Goal: Task Accomplishment & Management: Use online tool/utility

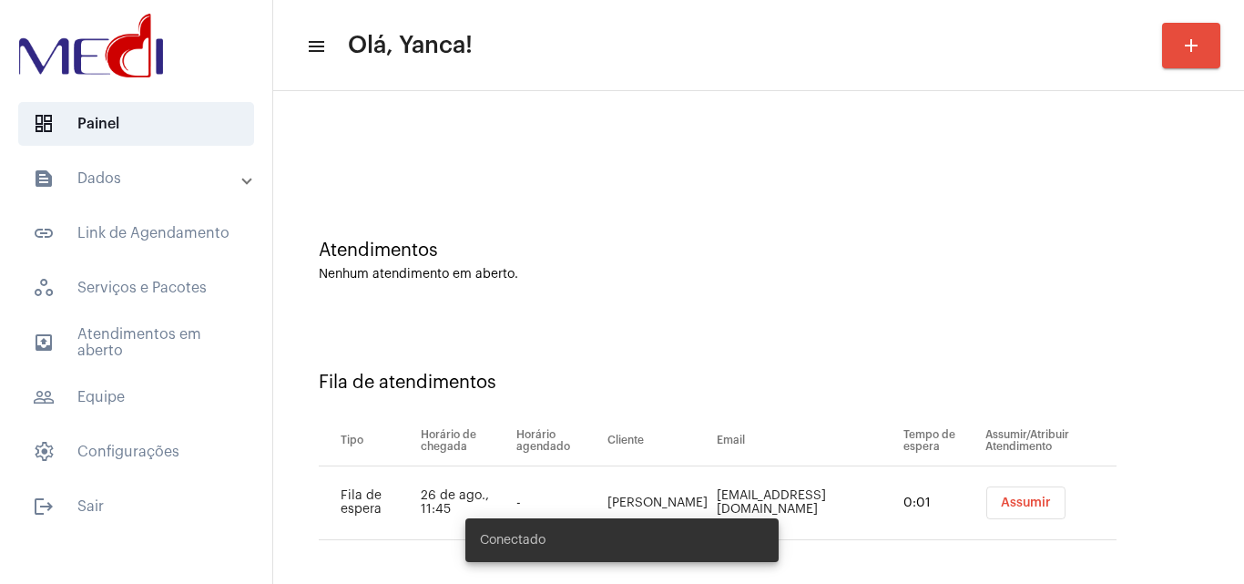
scroll to position [25, 0]
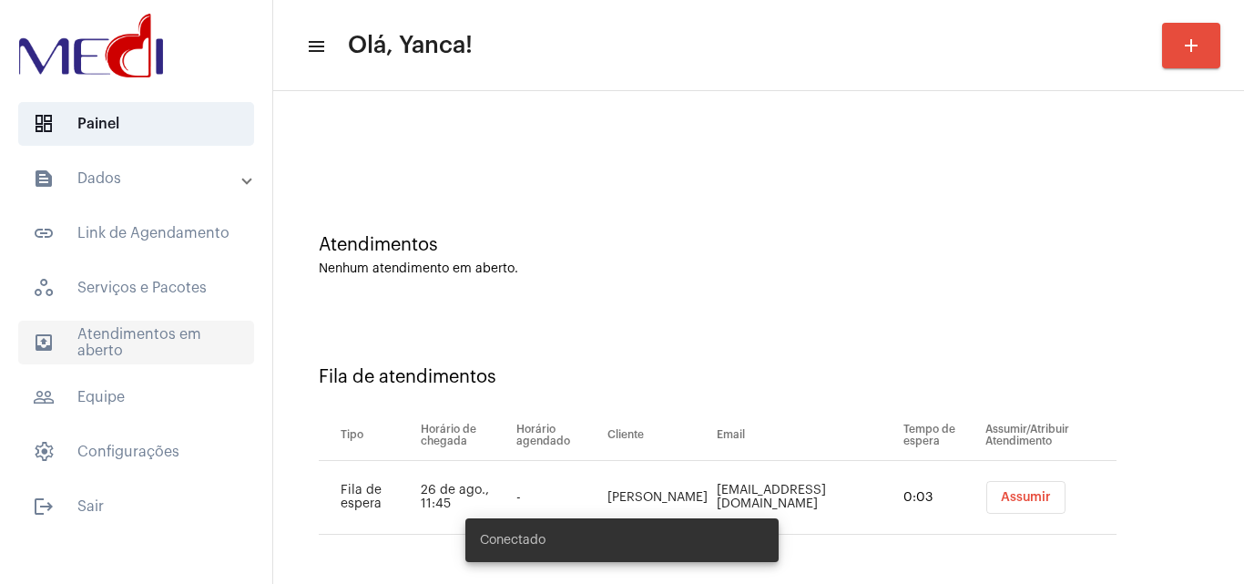
click at [174, 330] on span "outbox_outline Atendimentos em aberto" at bounding box center [136, 342] width 236 height 44
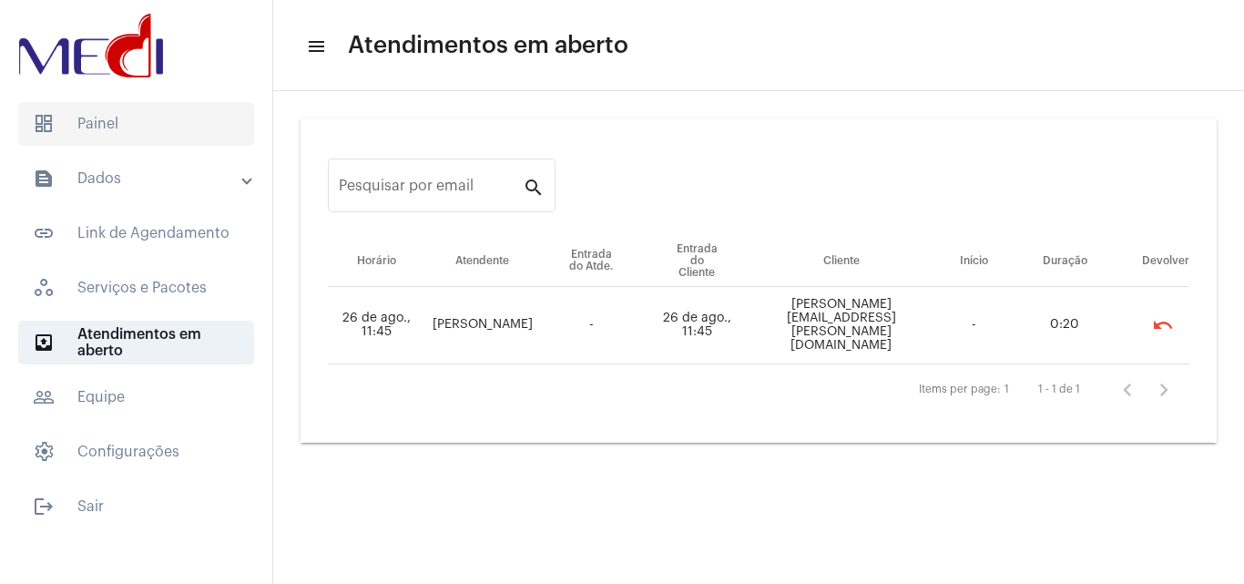
click at [162, 137] on span "dashboard Painel" at bounding box center [136, 124] width 236 height 44
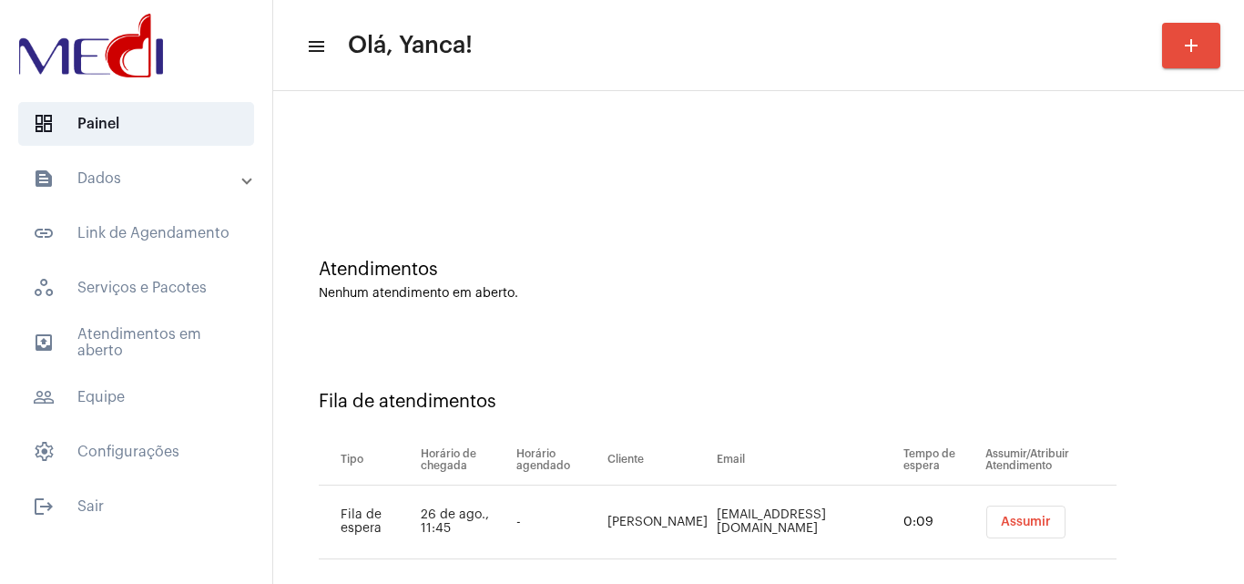
click at [657, 514] on td "Edna taynara" at bounding box center [657, 522] width 109 height 74
drag, startPoint x: 605, startPoint y: 510, endPoint x: 656, endPoint y: 528, distance: 54.1
click at [656, 528] on td "Edna taynara" at bounding box center [657, 522] width 109 height 74
copy td "Edna taynara"
click at [1002, 520] on span "Assumir" at bounding box center [1026, 521] width 50 height 13
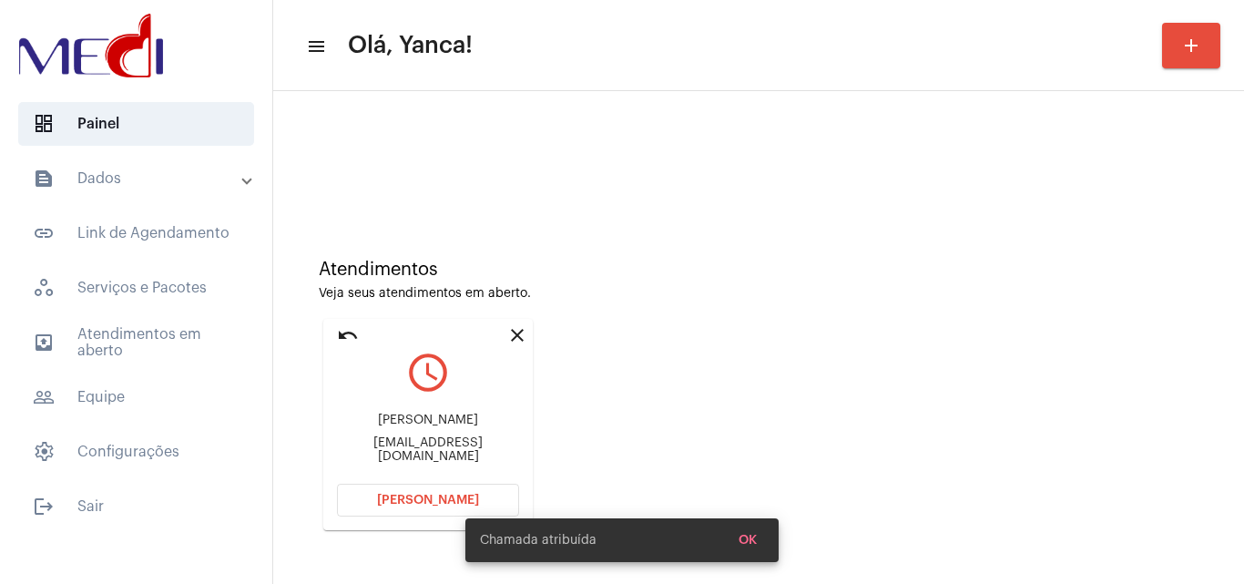
click at [393, 487] on button "Abrir Chamada" at bounding box center [428, 499] width 182 height 33
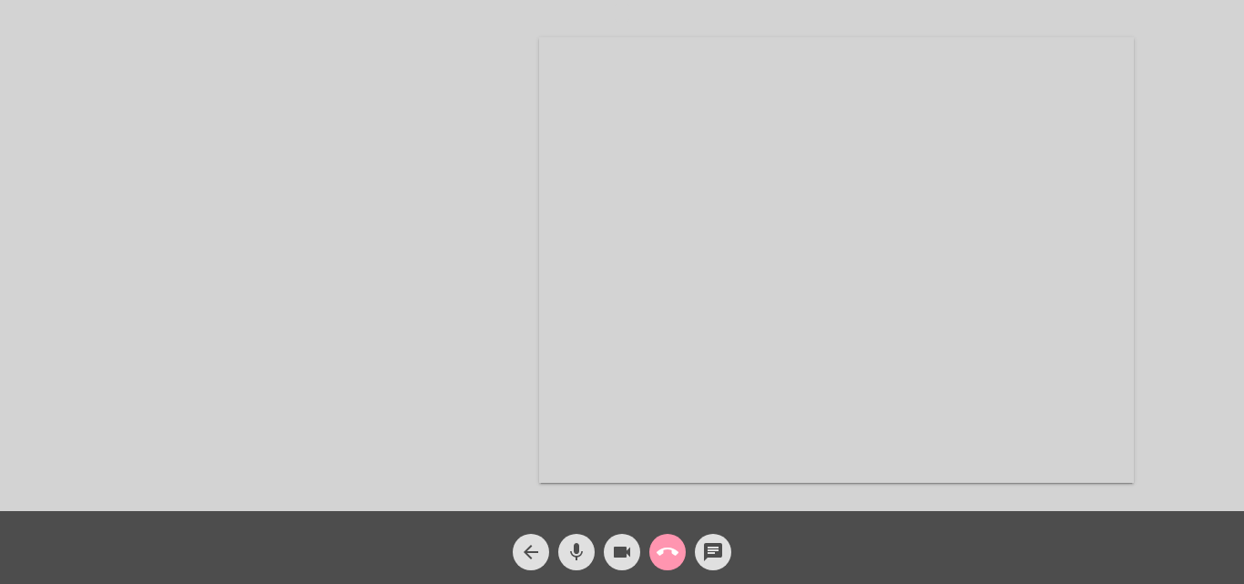
drag, startPoint x: 894, startPoint y: 525, endPoint x: 756, endPoint y: 456, distance: 154.7
click at [893, 525] on div "arrow_back mic videocam call_end chat" at bounding box center [622, 547] width 1244 height 73
drag, startPoint x: 212, startPoint y: 155, endPoint x: 182, endPoint y: 127, distance: 41.2
click at [203, 145] on div at bounding box center [269, 260] width 319 height 506
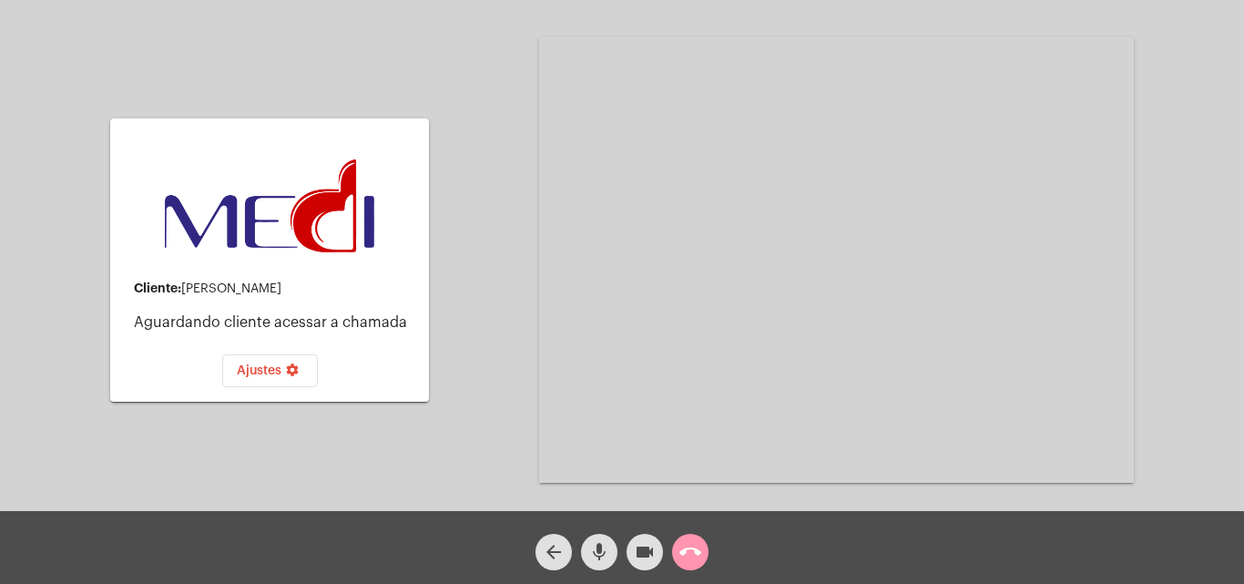
click at [698, 549] on mat-icon "call_end" at bounding box center [690, 552] width 22 height 22
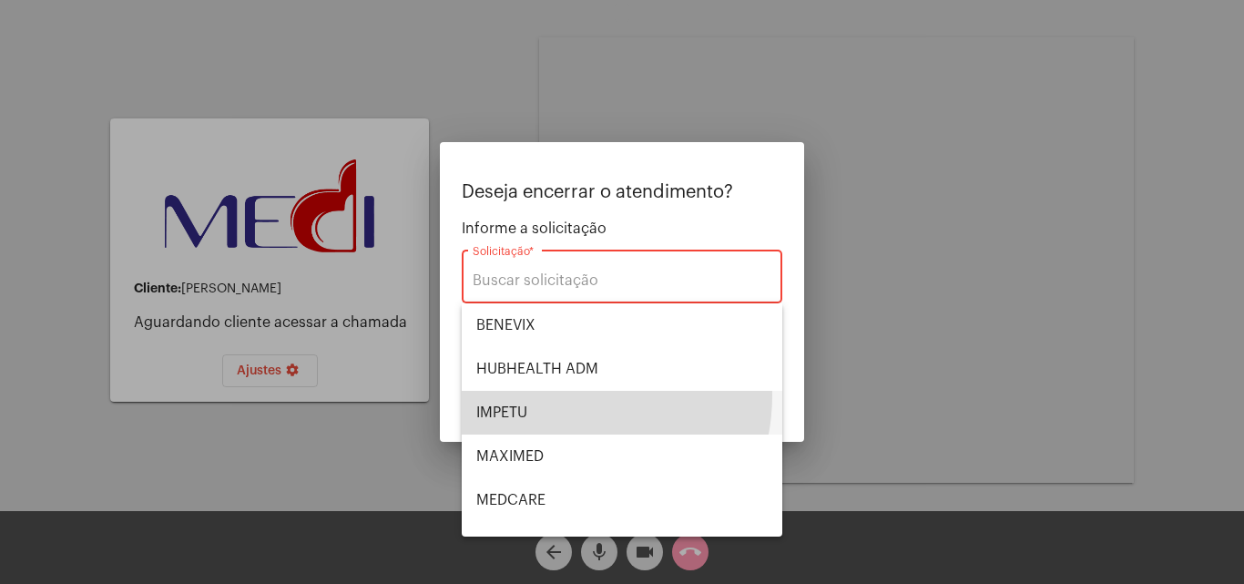
click at [561, 395] on span "IMPETU" at bounding box center [621, 413] width 291 height 44
type input "IMPETU"
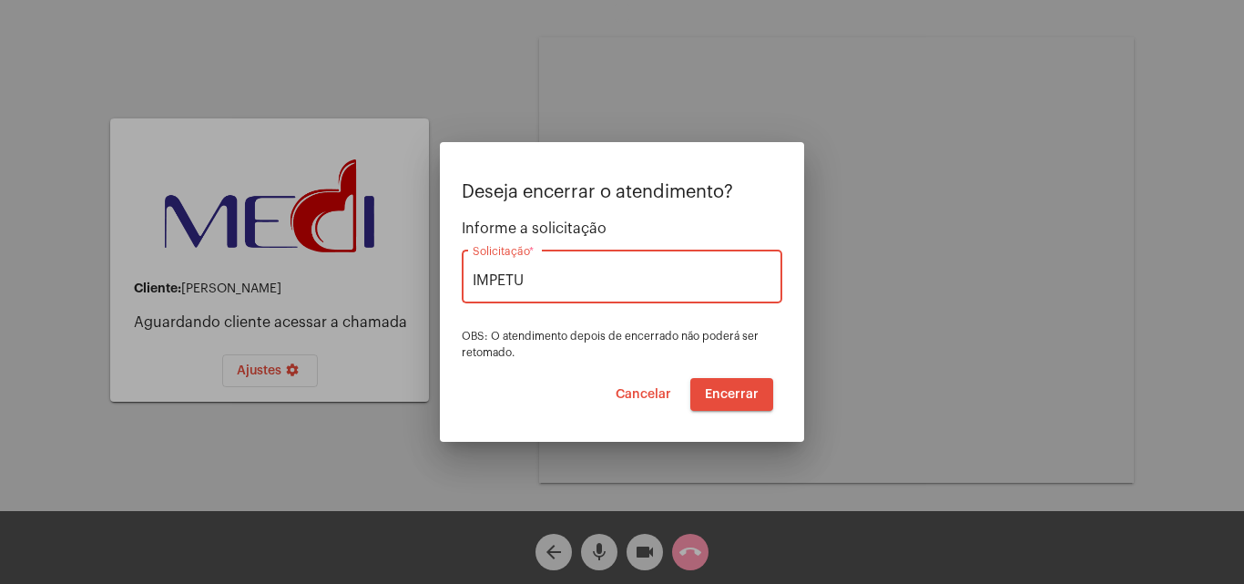
click at [747, 386] on button "Encerrar" at bounding box center [731, 394] width 83 height 33
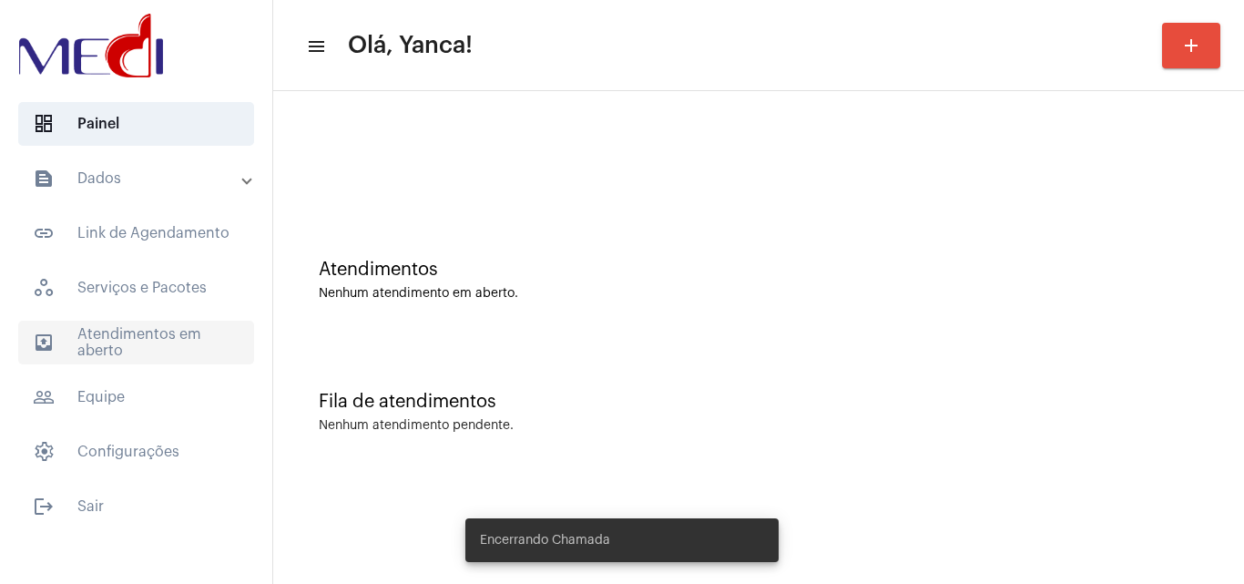
click at [120, 341] on span "outbox_outline Atendimentos em aberto" at bounding box center [136, 342] width 236 height 44
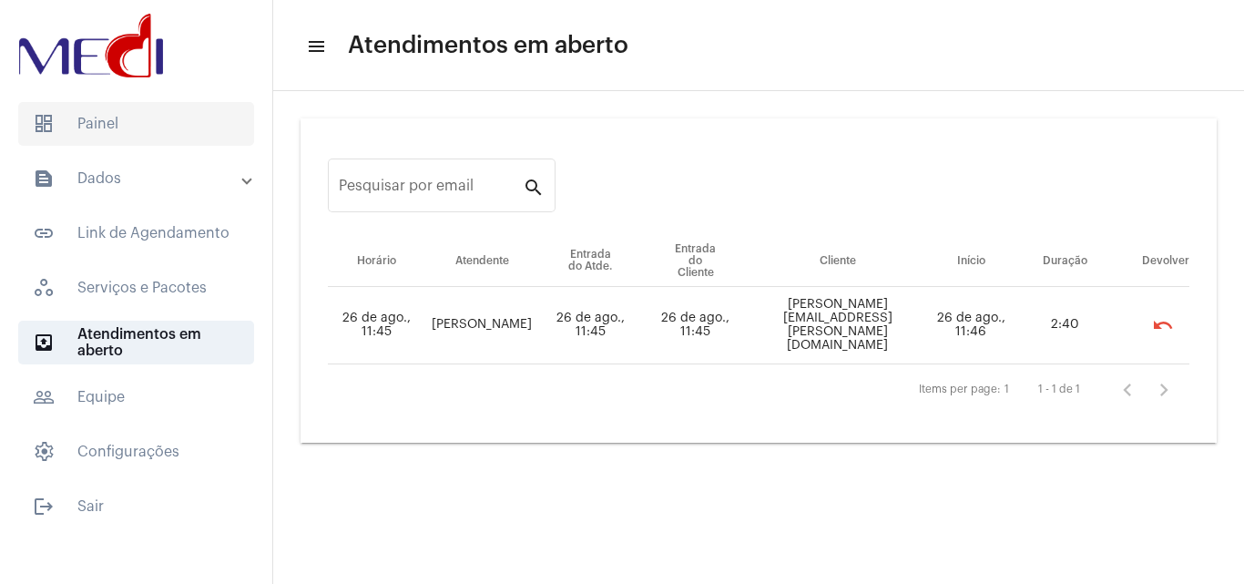
click at [86, 113] on span "dashboard Painel" at bounding box center [136, 124] width 236 height 44
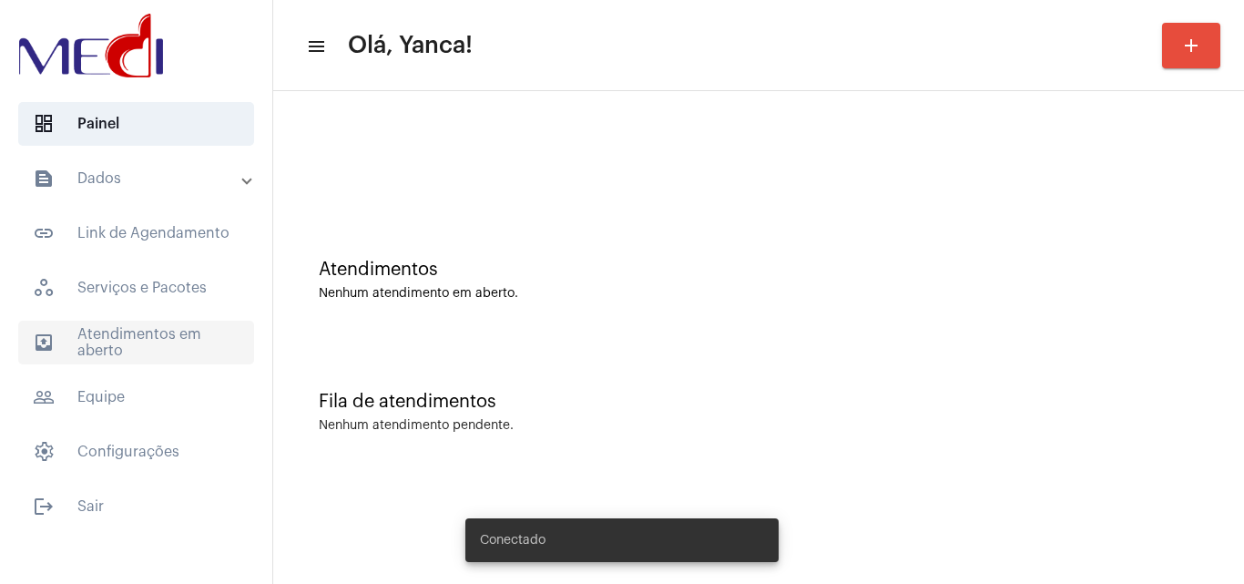
click at [97, 348] on span "outbox_outline Atendimentos em aberto" at bounding box center [136, 342] width 236 height 44
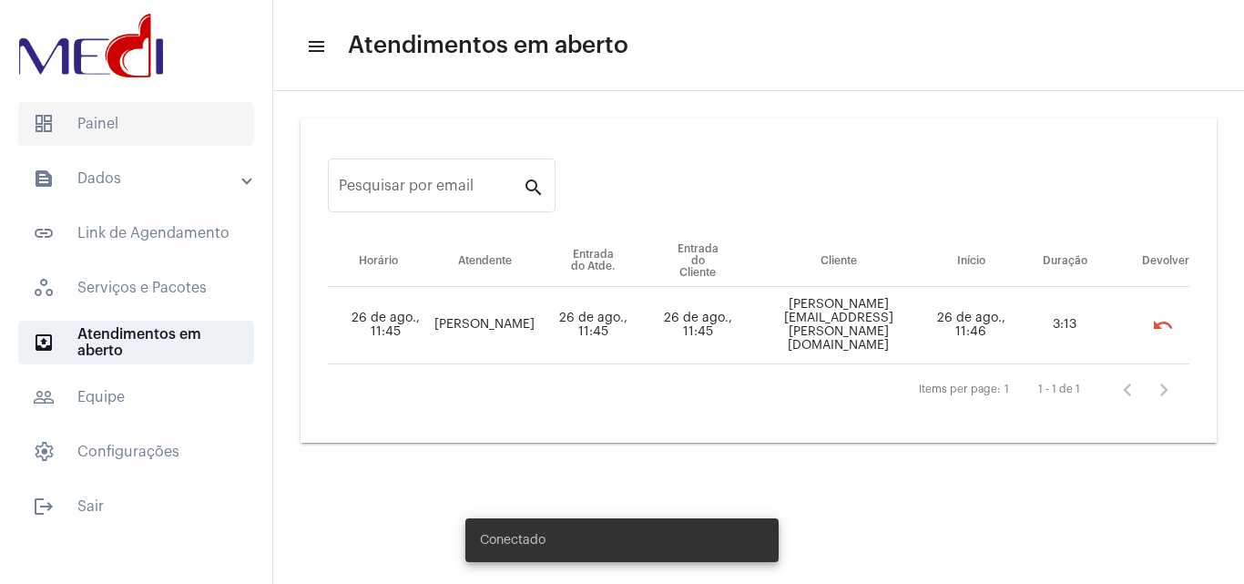
click at [65, 126] on span "dashboard Painel" at bounding box center [136, 124] width 236 height 44
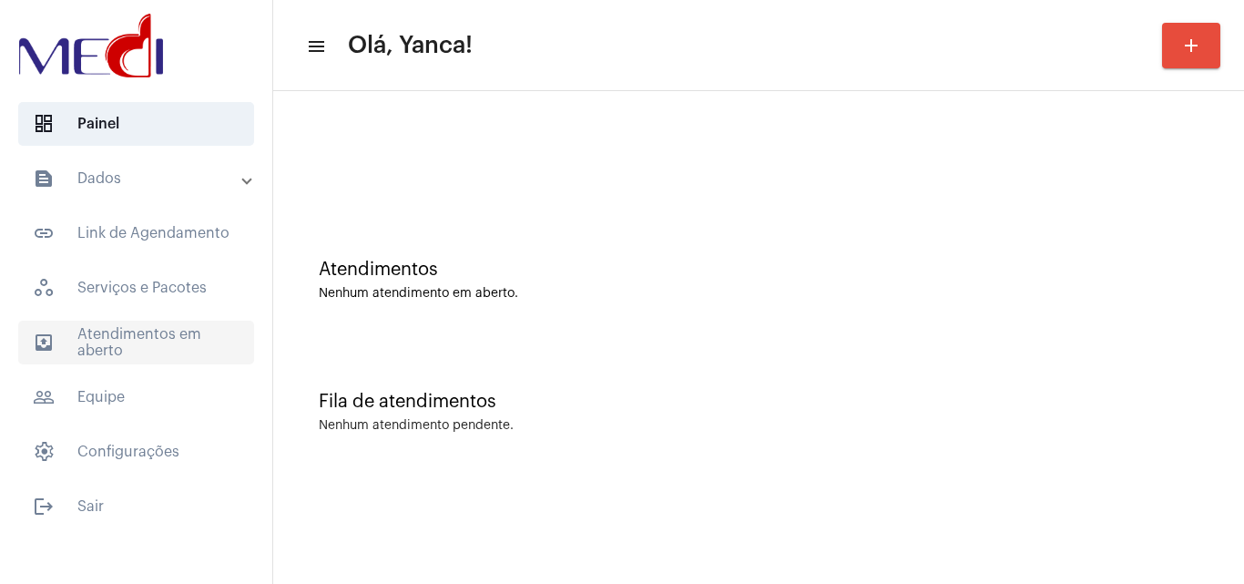
click at [145, 347] on span "outbox_outline Atendimentos em aberto" at bounding box center [136, 342] width 236 height 44
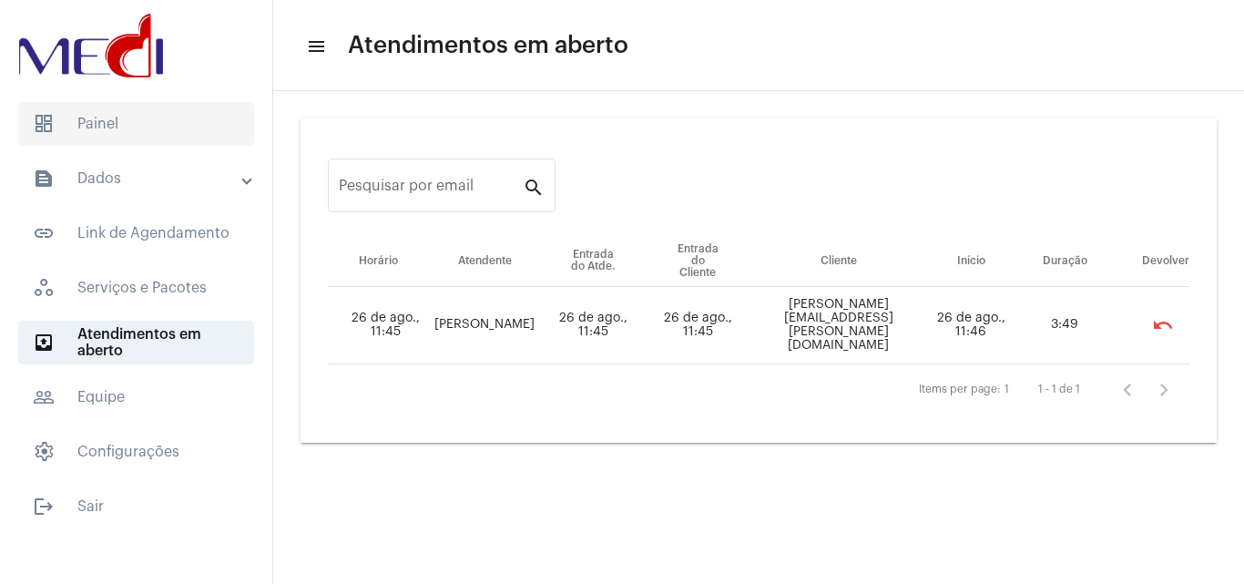
click at [111, 133] on span "dashboard Painel" at bounding box center [136, 124] width 236 height 44
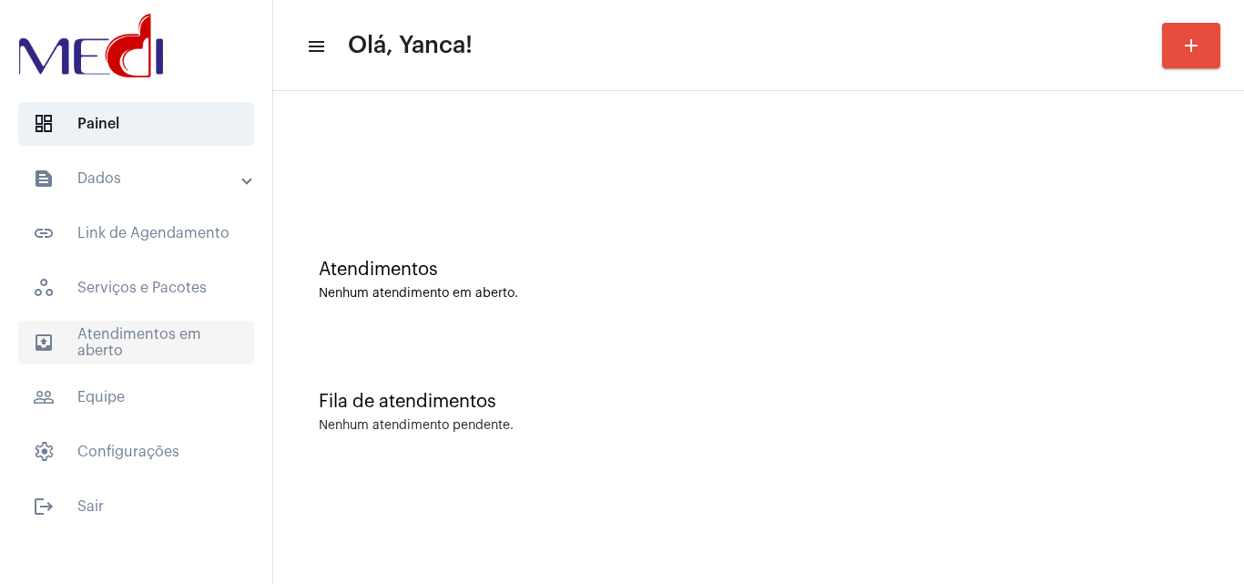
drag, startPoint x: 107, startPoint y: 331, endPoint x: 165, endPoint y: 335, distance: 57.5
click at [107, 332] on span "outbox_outline Atendimentos em aberto" at bounding box center [136, 342] width 236 height 44
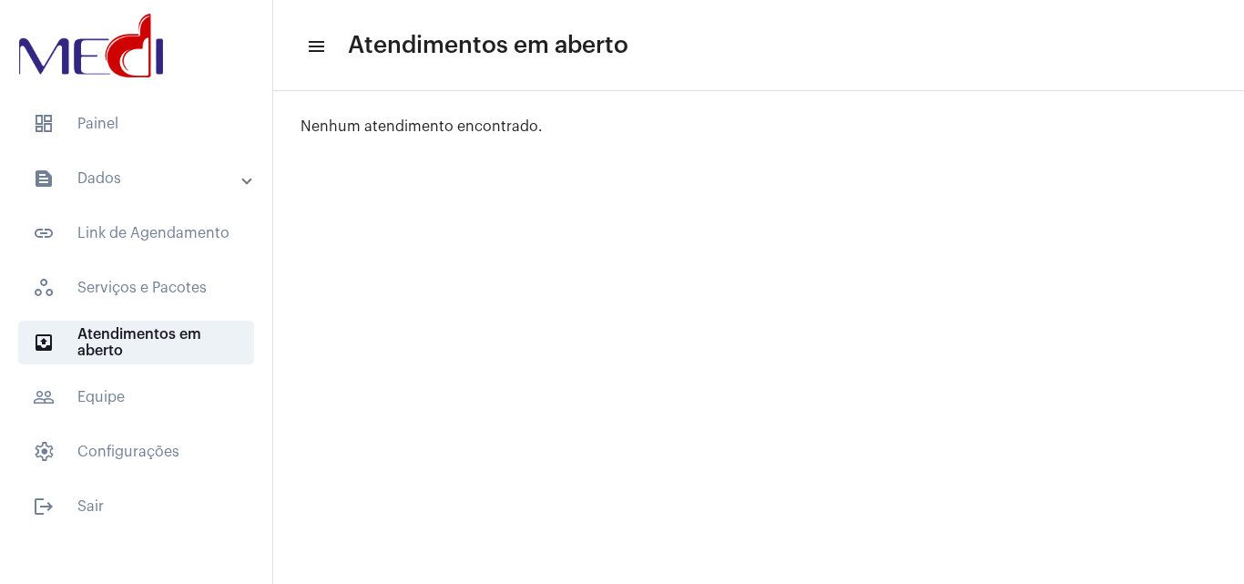
drag, startPoint x: 191, startPoint y: 129, endPoint x: 316, endPoint y: 124, distance: 124.9
click at [193, 128] on span "dashboard Painel" at bounding box center [136, 124] width 236 height 44
